Goal: Transaction & Acquisition: Purchase product/service

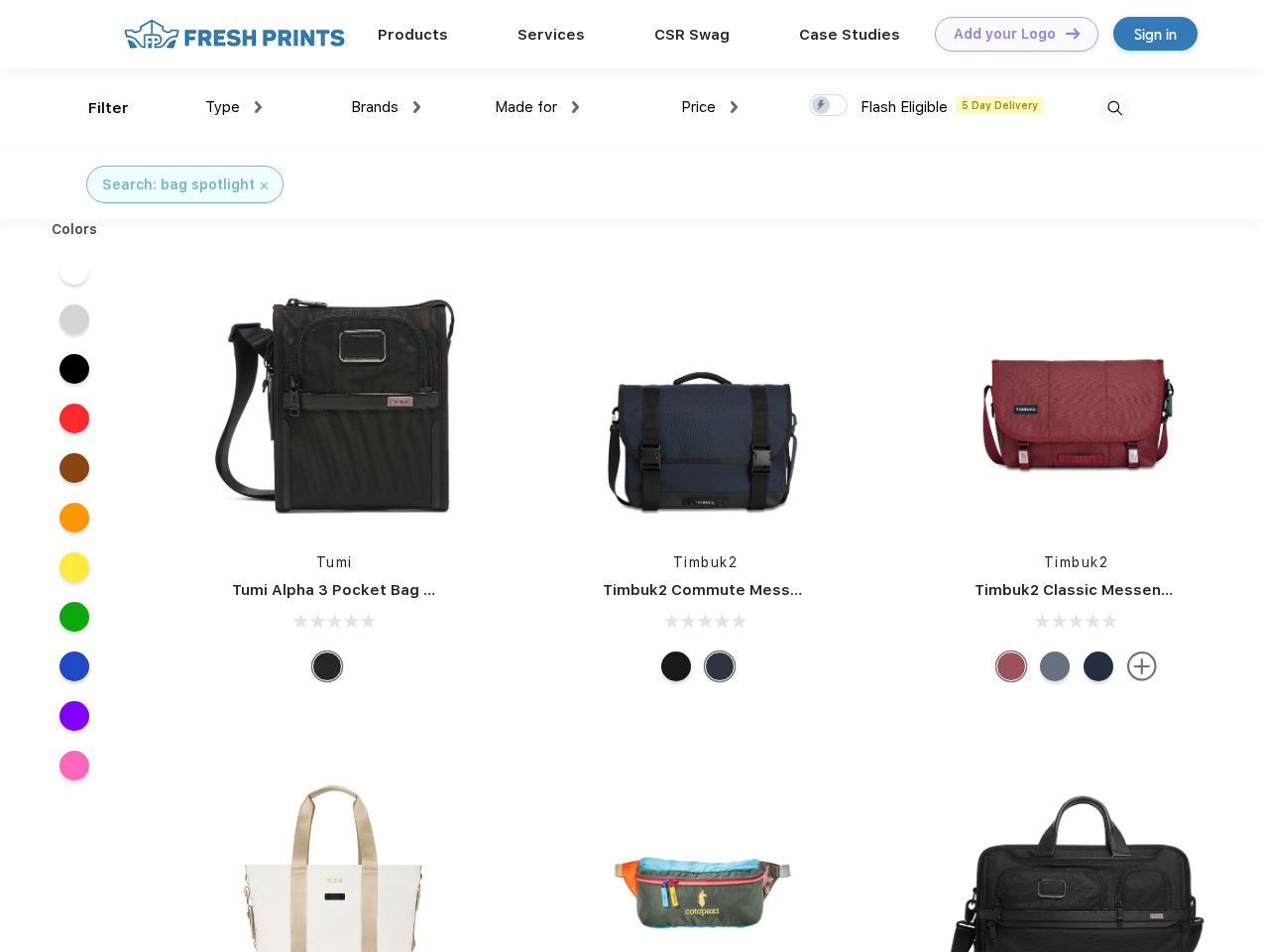
click at [1009, 34] on link "Add your Logo Design Tool" at bounding box center [1017, 34] width 164 height 35
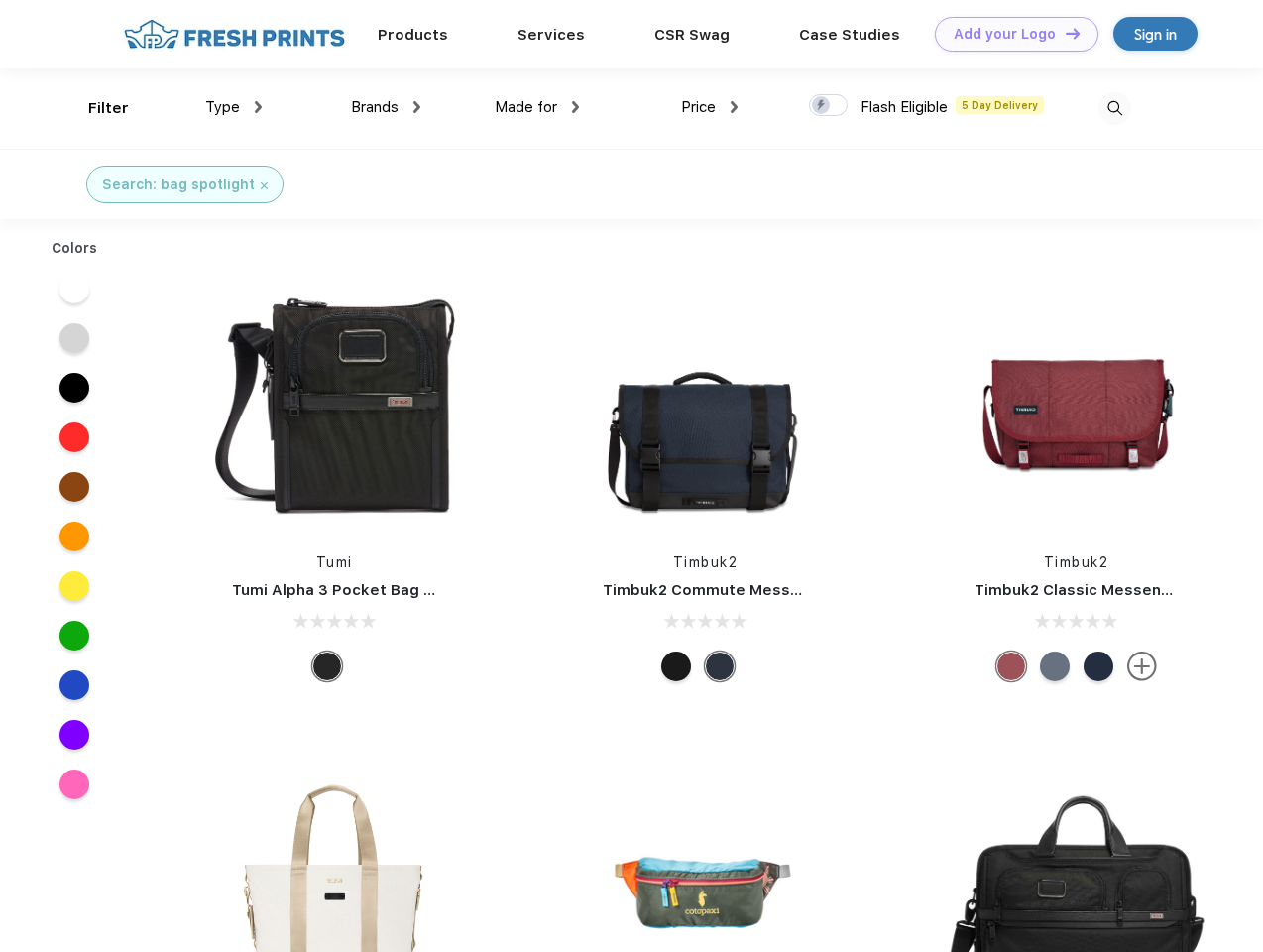
click at [0, 0] on div "Design Tool" at bounding box center [0, 0] width 0 height 0
click at [1064, 33] on link "Add your Logo Design Tool" at bounding box center [1017, 34] width 164 height 35
click at [95, 108] on div "Filter" at bounding box center [108, 108] width 41 height 23
click at [234, 107] on span "Type" at bounding box center [222, 107] width 35 height 18
click at [386, 107] on span "Brands" at bounding box center [375, 107] width 48 height 18
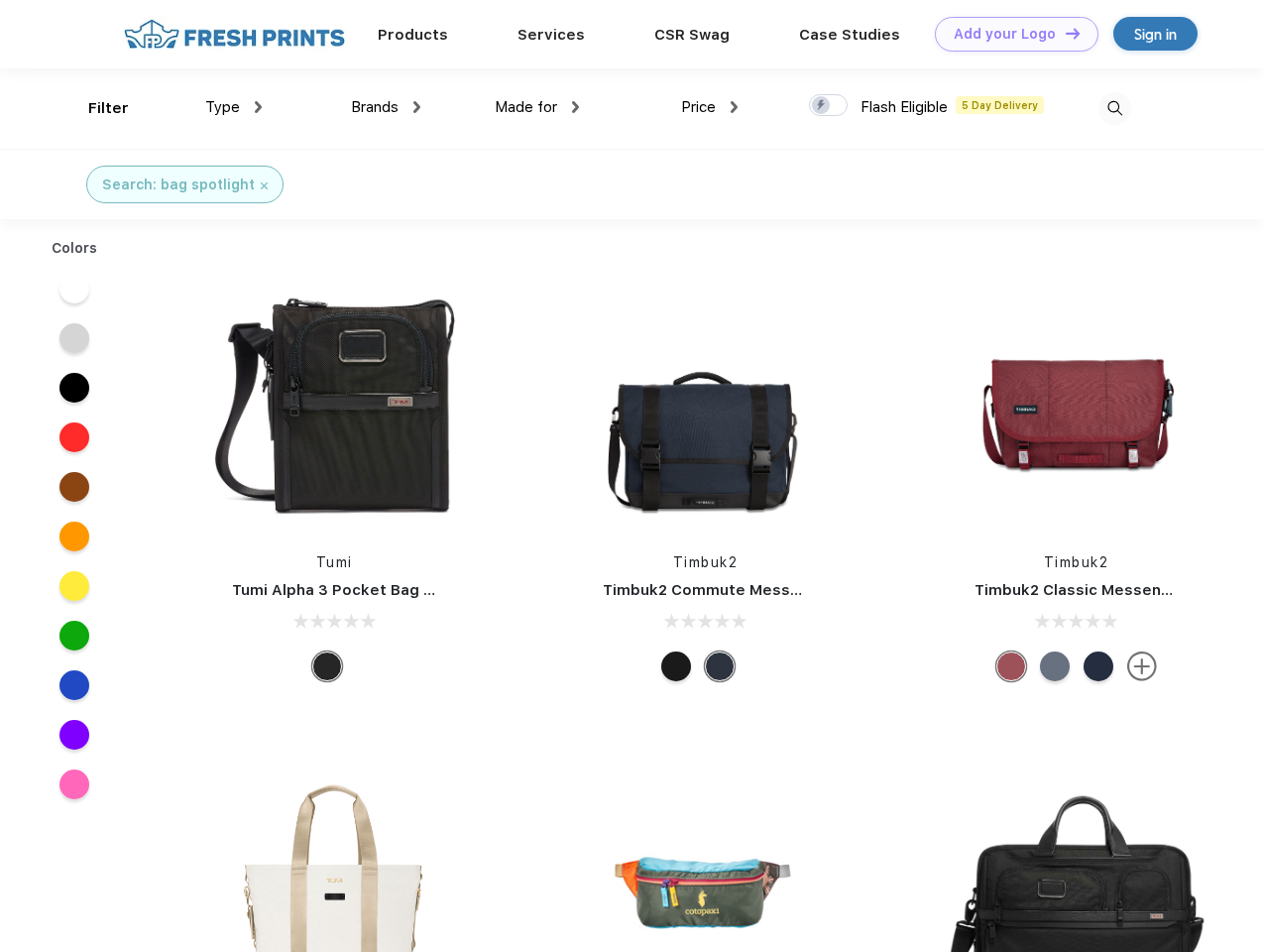
click at [538, 107] on span "Made for" at bounding box center [526, 107] width 63 height 18
click at [710, 107] on span "Price" at bounding box center [698, 107] width 35 height 18
click at [829, 106] on div at bounding box center [828, 105] width 39 height 22
click at [822, 106] on input "checkbox" at bounding box center [815, 99] width 13 height 13
click at [1115, 108] on img at bounding box center [1115, 108] width 33 height 33
